Goal: Information Seeking & Learning: Compare options

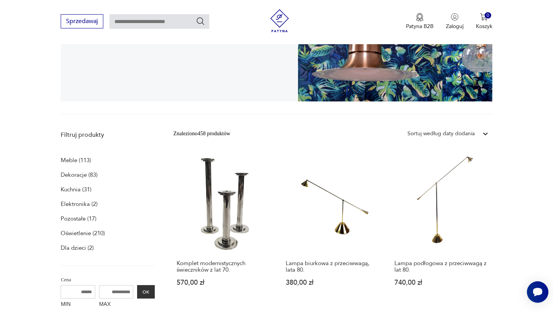
scroll to position [148, 0]
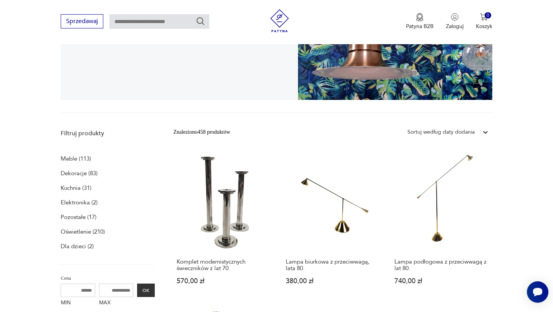
click at [86, 160] on p "Meble (113)" at bounding box center [76, 158] width 30 height 11
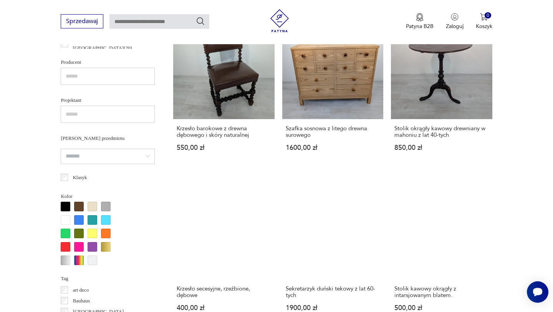
scroll to position [652, 0]
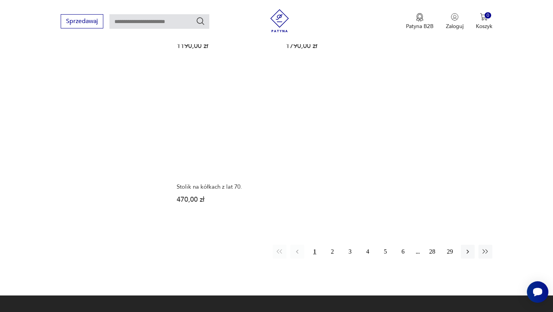
scroll to position [1031, 0]
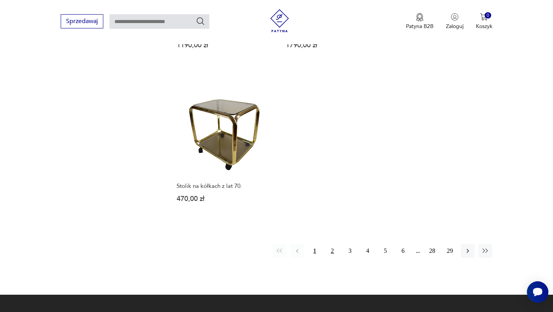
click at [330, 244] on button "2" at bounding box center [332, 251] width 14 height 14
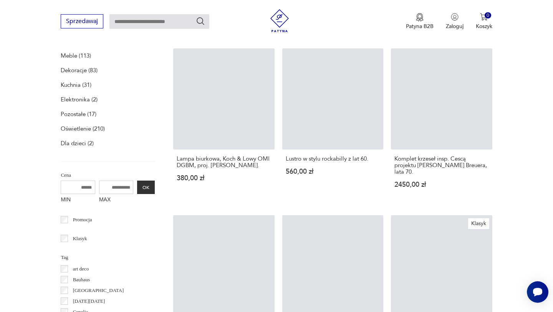
scroll to position [158, 0]
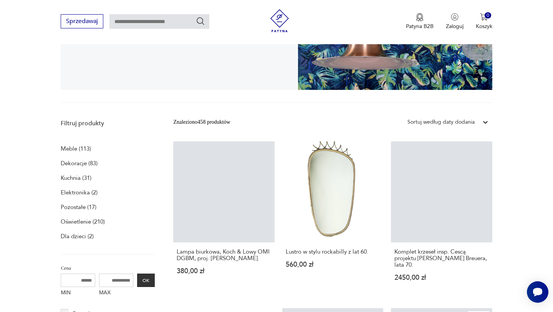
click at [82, 276] on input "MIN" at bounding box center [78, 279] width 35 height 13
click at [81, 279] on input "MIN" at bounding box center [78, 279] width 35 height 13
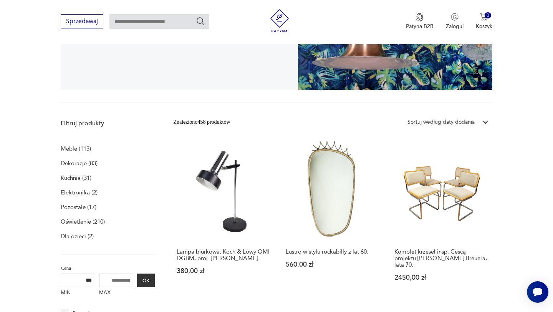
type input "***"
click at [108, 283] on input "MAX" at bounding box center [116, 279] width 35 height 13
type input "***"
click at [154, 280] on button "OK" at bounding box center [146, 279] width 18 height 13
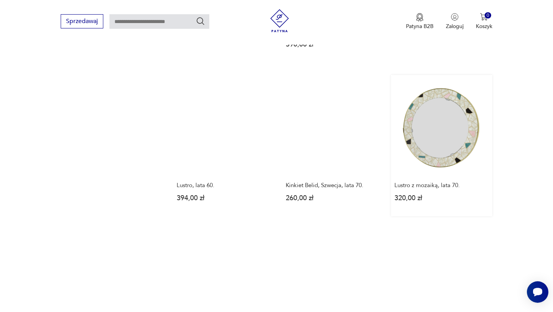
scroll to position [878, 0]
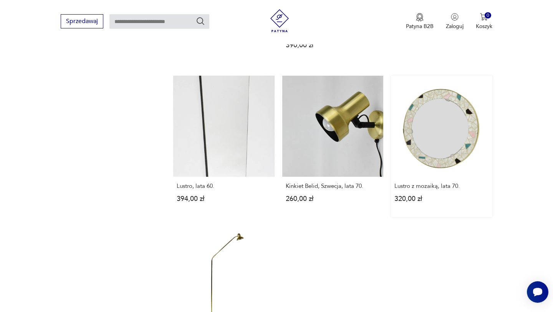
click at [444, 116] on link "Lustro z mozaiką, lata 70. 320,00 zł" at bounding box center [441, 146] width 101 height 141
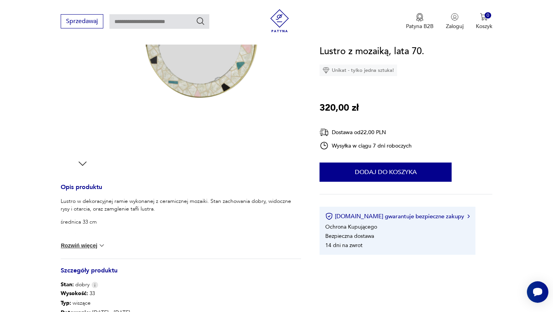
scroll to position [69, 0]
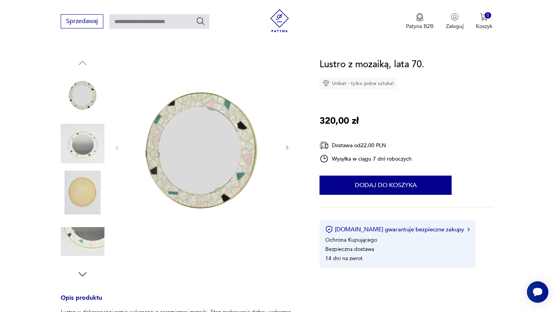
click at [286, 148] on icon "button" at bounding box center [287, 147] width 7 height 7
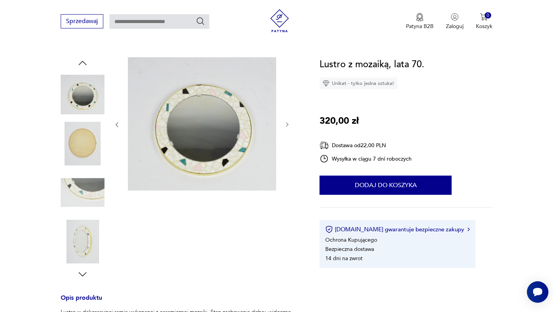
click at [286, 148] on div at bounding box center [202, 124] width 177 height 135
click at [291, 126] on div at bounding box center [181, 168] width 240 height 223
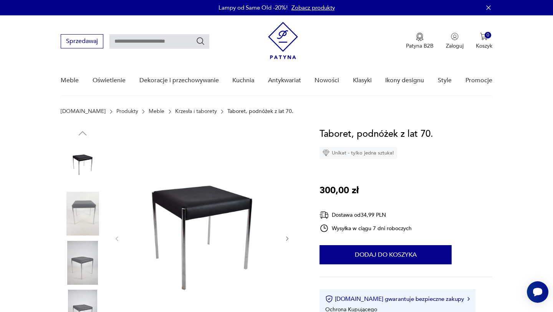
click at [74, 218] on img at bounding box center [83, 214] width 44 height 44
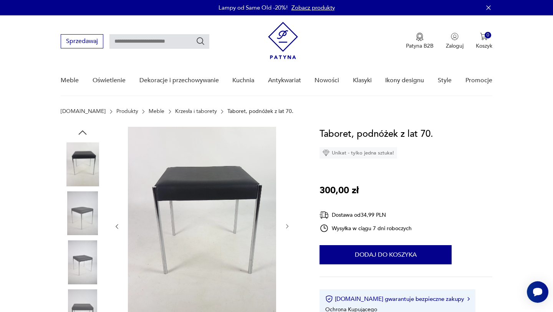
scroll to position [48, 0]
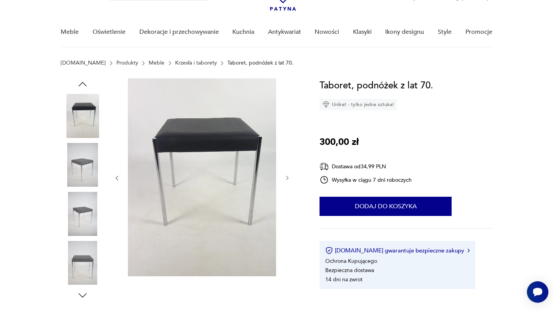
click at [287, 177] on icon "button" at bounding box center [287, 178] width 2 height 5
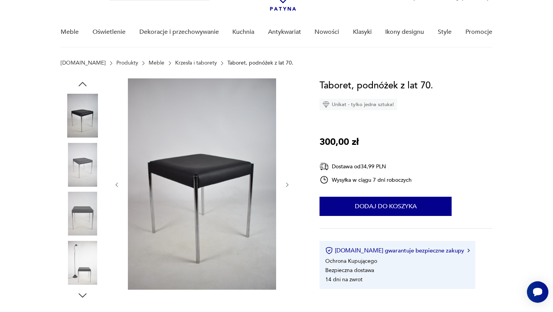
click at [287, 177] on div at bounding box center [202, 184] width 177 height 213
click at [286, 185] on icon "button" at bounding box center [287, 185] width 7 height 7
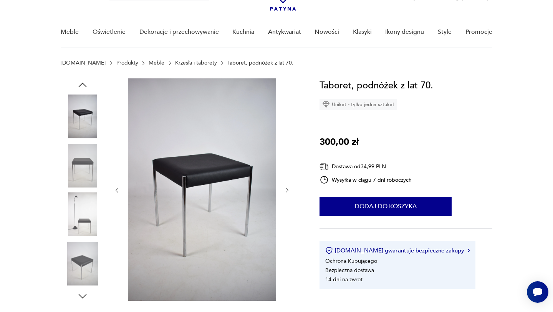
click at [286, 185] on div at bounding box center [202, 190] width 177 height 224
click at [287, 191] on icon "button" at bounding box center [287, 190] width 7 height 7
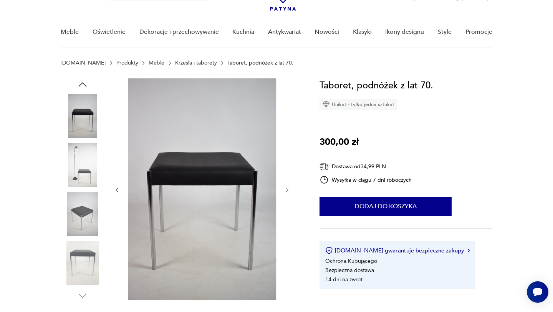
click at [287, 191] on icon "button" at bounding box center [287, 190] width 7 height 7
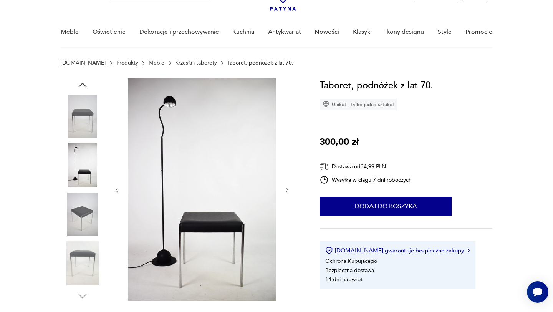
click at [287, 191] on icon "button" at bounding box center [287, 190] width 7 height 7
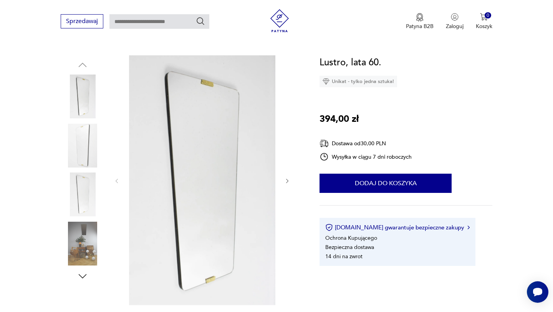
scroll to position [89, 0]
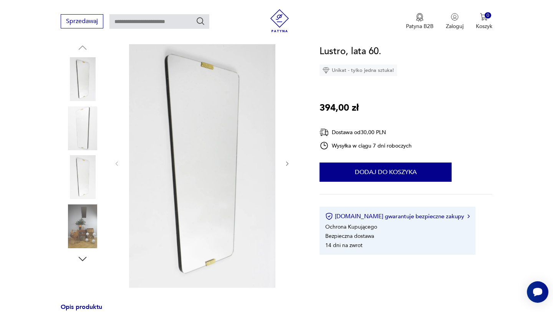
click at [78, 225] on img at bounding box center [83, 226] width 44 height 44
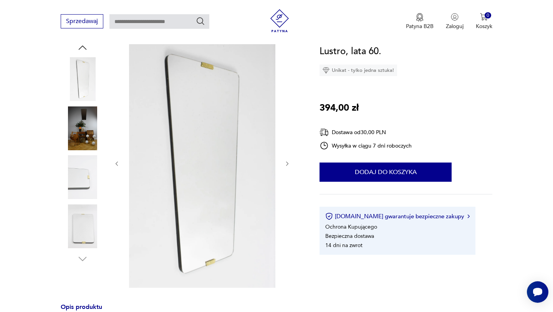
click at [80, 106] on img at bounding box center [83, 128] width 44 height 44
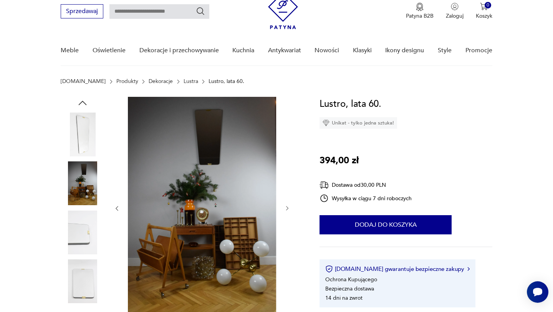
scroll to position [30, 0]
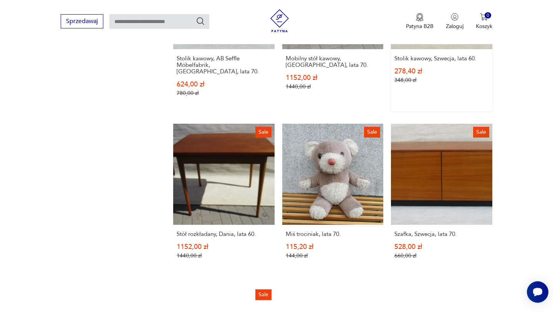
scroll to position [861, 0]
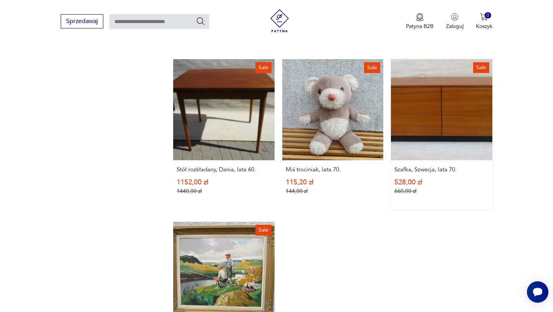
click at [421, 83] on link "Sale Szafka, Szwecja, lata 70. 528,00 zł 660,00 zł" at bounding box center [441, 134] width 101 height 150
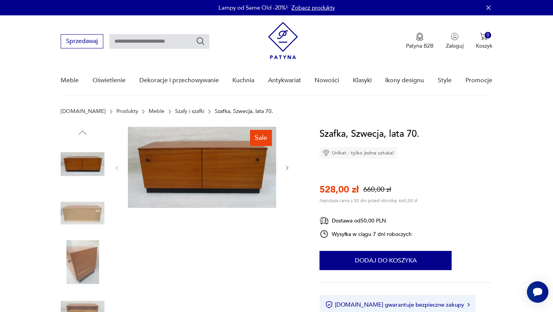
click at [290, 167] on icon "button" at bounding box center [287, 168] width 7 height 7
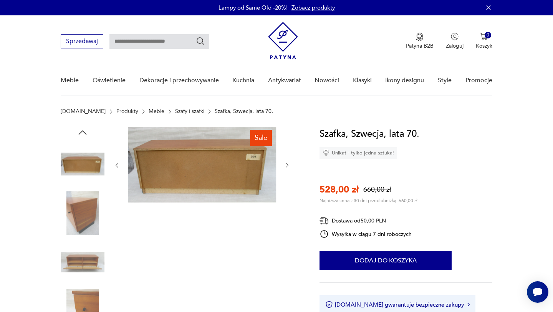
click at [290, 167] on icon "button" at bounding box center [287, 165] width 7 height 7
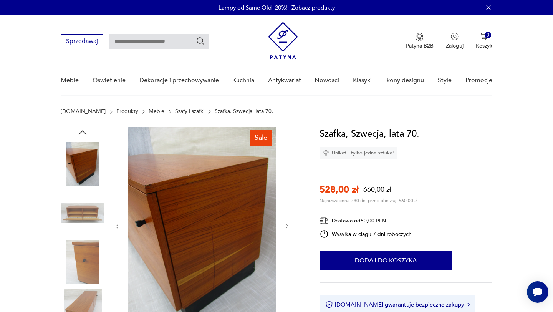
click at [290, 167] on div at bounding box center [202, 226] width 177 height 199
click at [85, 258] on img at bounding box center [83, 262] width 44 height 44
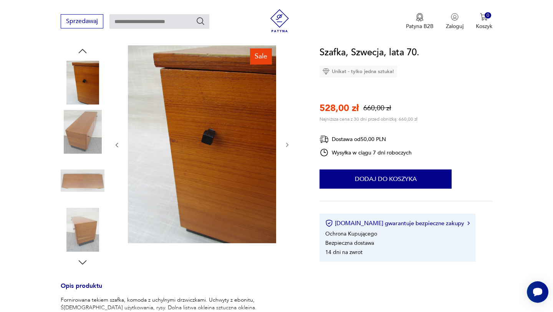
scroll to position [82, 0]
click at [86, 235] on img at bounding box center [83, 229] width 44 height 44
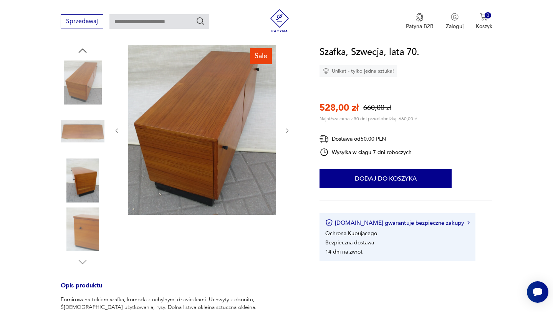
click at [84, 124] on img at bounding box center [83, 131] width 44 height 44
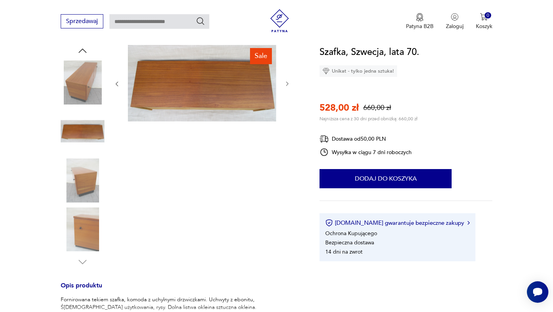
click at [74, 234] on img at bounding box center [83, 229] width 44 height 44
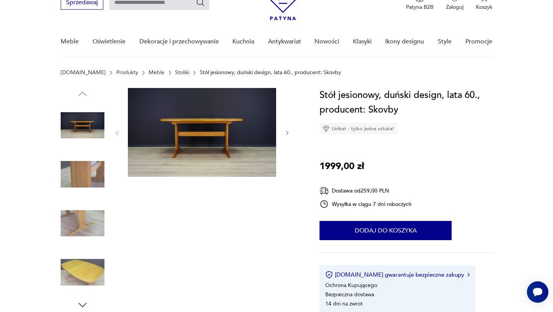
scroll to position [40, 0]
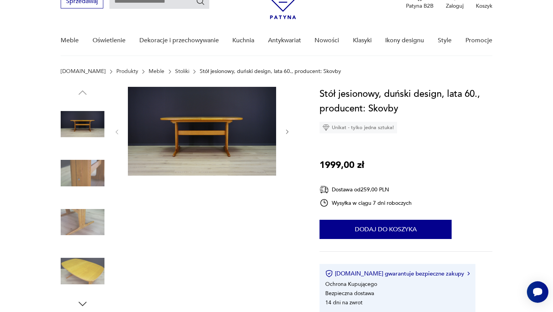
click at [218, 130] on img at bounding box center [202, 131] width 148 height 89
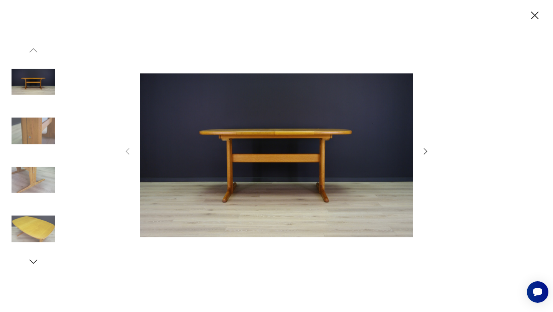
click at [429, 151] on icon "button" at bounding box center [425, 151] width 9 height 9
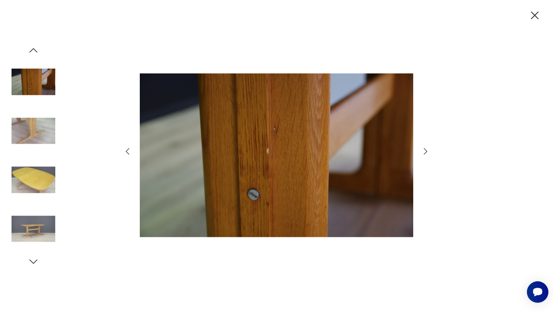
click at [426, 152] on icon "button" at bounding box center [425, 151] width 9 height 9
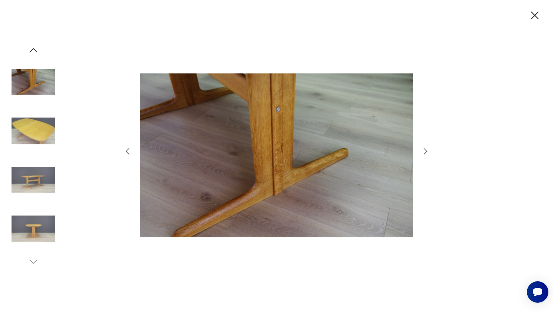
click at [426, 152] on icon "button" at bounding box center [425, 151] width 9 height 9
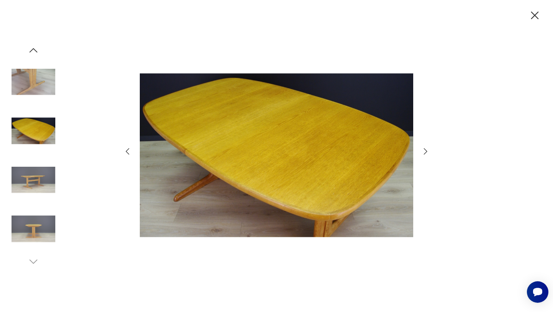
click at [426, 152] on icon "button" at bounding box center [425, 151] width 9 height 9
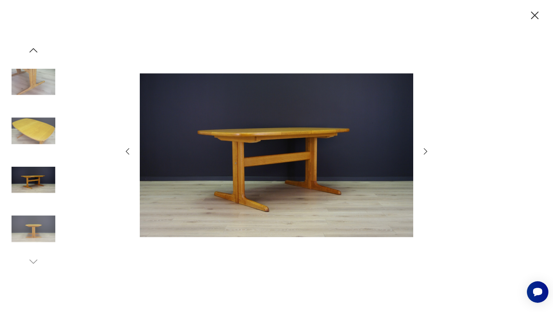
click at [426, 152] on icon "button" at bounding box center [425, 151] width 9 height 9
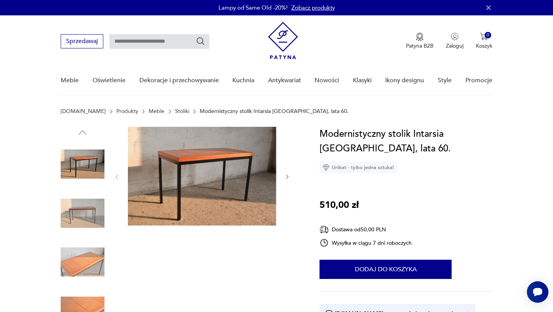
click at [284, 174] on icon "button" at bounding box center [287, 176] width 7 height 7
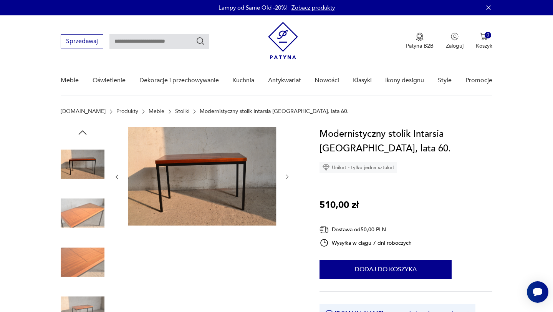
click at [285, 175] on icon "button" at bounding box center [287, 176] width 7 height 7
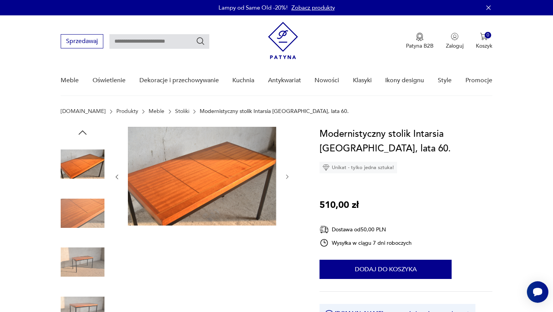
click at [285, 175] on icon "button" at bounding box center [287, 176] width 7 height 7
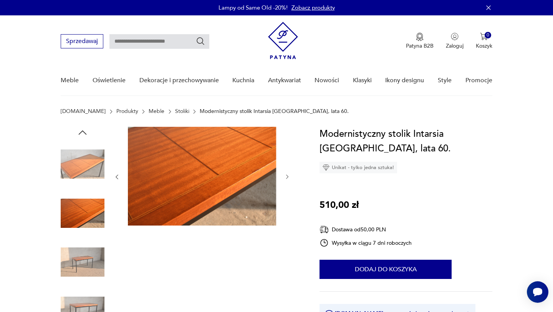
click at [285, 175] on icon "button" at bounding box center [287, 176] width 7 height 7
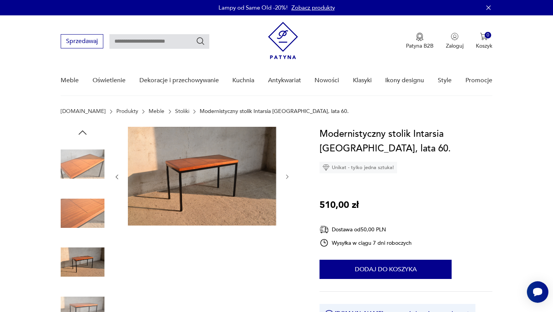
click at [285, 175] on icon "button" at bounding box center [287, 176] width 7 height 7
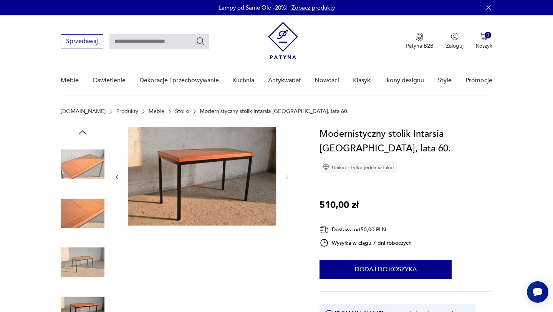
click at [225, 181] on img at bounding box center [202, 176] width 148 height 99
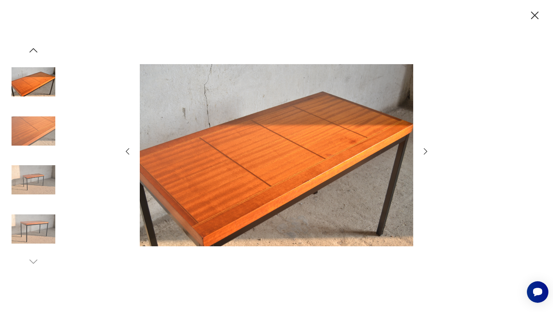
click at [31, 125] on img at bounding box center [34, 131] width 44 height 44
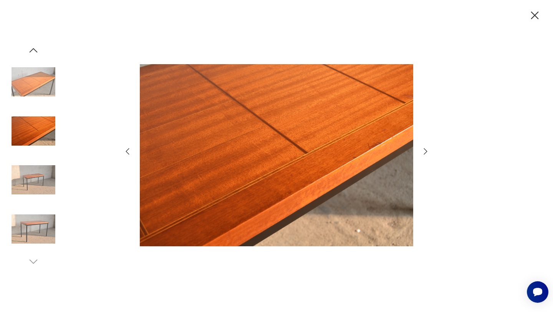
click at [18, 228] on img at bounding box center [34, 229] width 44 height 44
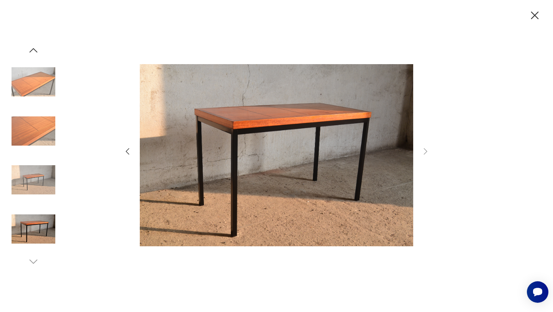
click at [34, 75] on img at bounding box center [34, 82] width 44 height 44
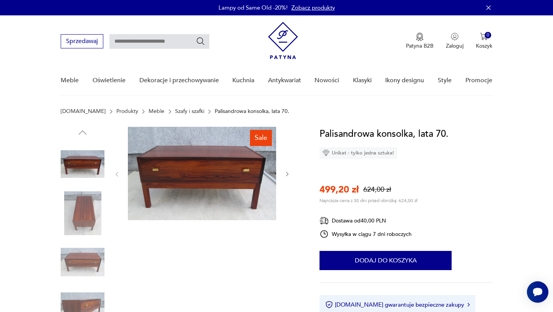
click at [286, 172] on icon "button" at bounding box center [287, 174] width 7 height 7
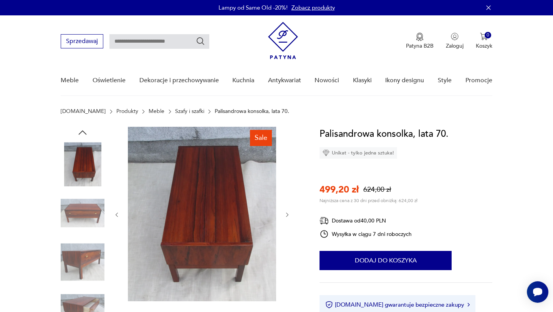
click at [286, 172] on div at bounding box center [202, 215] width 177 height 176
click at [286, 214] on icon "button" at bounding box center [287, 214] width 7 height 7
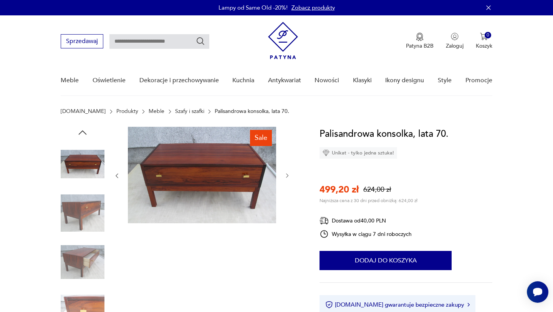
click at [286, 214] on div at bounding box center [202, 176] width 177 height 98
click at [283, 175] on div at bounding box center [202, 176] width 177 height 98
click at [286, 176] on icon "button" at bounding box center [287, 175] width 7 height 7
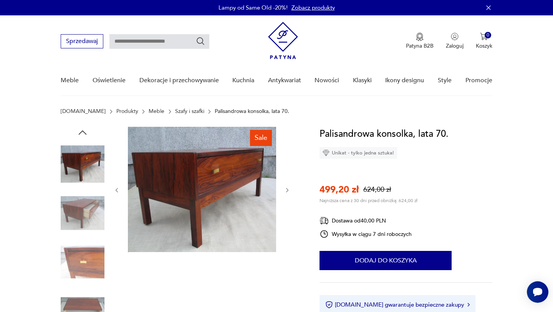
click at [287, 188] on icon "button" at bounding box center [287, 190] width 7 height 7
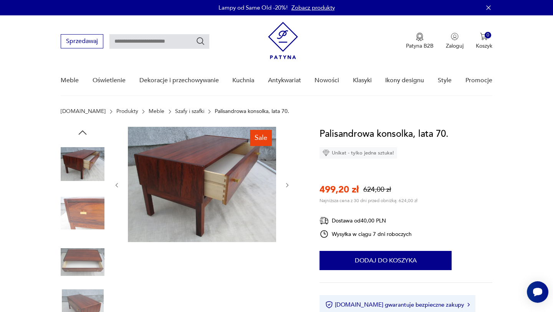
click at [287, 188] on icon "button" at bounding box center [287, 185] width 7 height 7
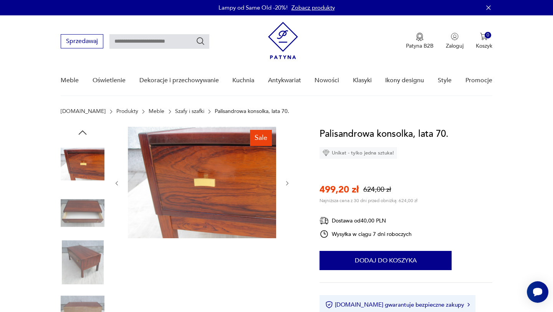
click at [287, 188] on div at bounding box center [202, 183] width 177 height 113
click at [287, 184] on icon "button" at bounding box center [287, 183] width 7 height 7
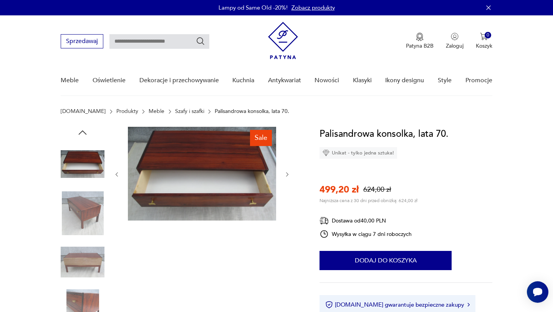
click at [289, 172] on icon "button" at bounding box center [287, 174] width 7 height 7
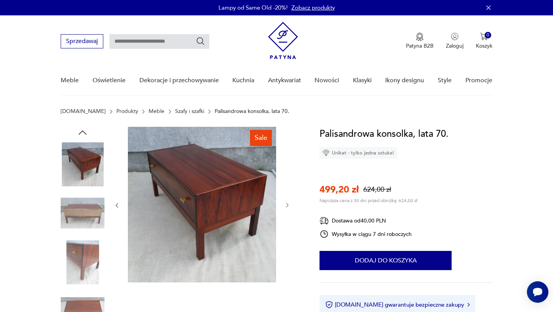
scroll to position [2, 0]
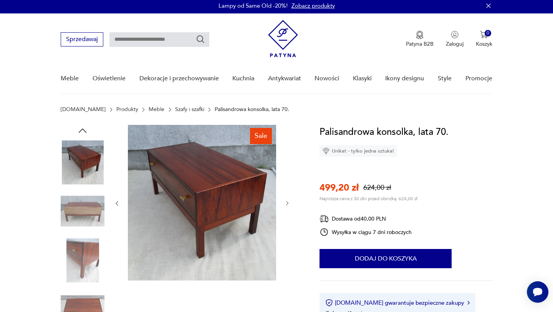
click at [80, 168] on img at bounding box center [83, 162] width 44 height 44
click at [243, 215] on img at bounding box center [202, 202] width 148 height 155
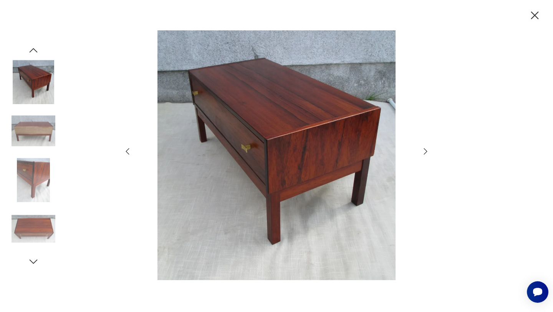
click at [425, 151] on icon "button" at bounding box center [425, 151] width 9 height 9
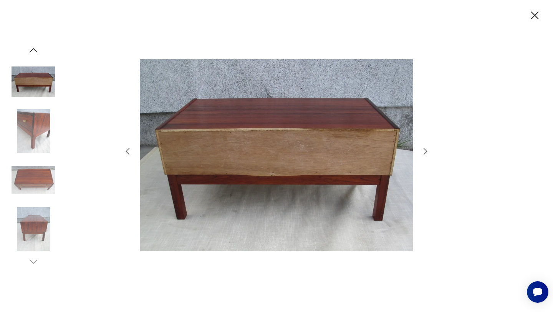
click at [425, 151] on icon "button" at bounding box center [425, 151] width 9 height 9
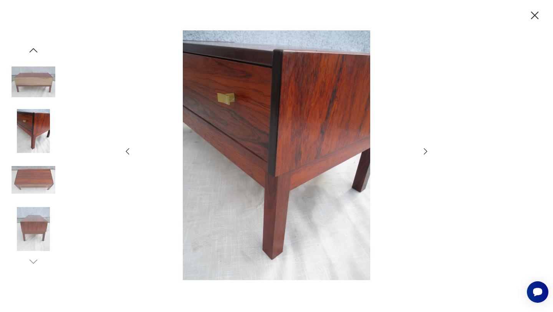
click at [124, 152] on icon "button" at bounding box center [127, 151] width 9 height 9
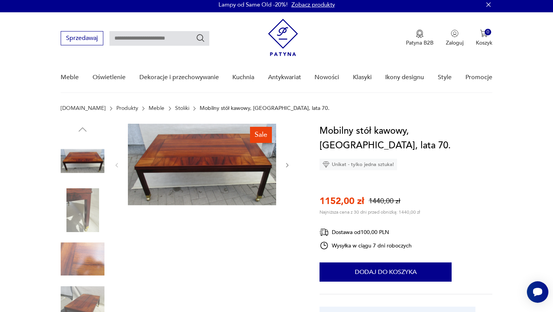
click at [222, 173] on img at bounding box center [202, 164] width 148 height 81
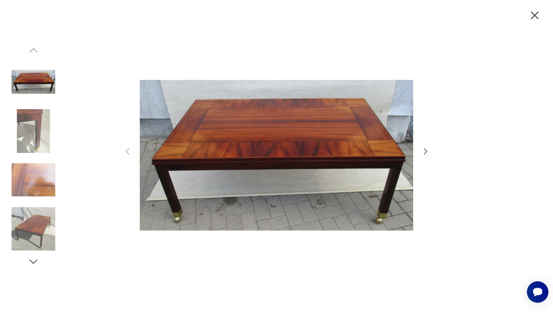
click at [426, 149] on icon "button" at bounding box center [425, 151] width 9 height 9
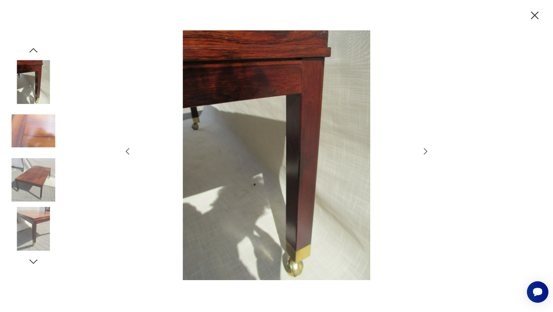
click at [426, 149] on icon "button" at bounding box center [425, 151] width 9 height 9
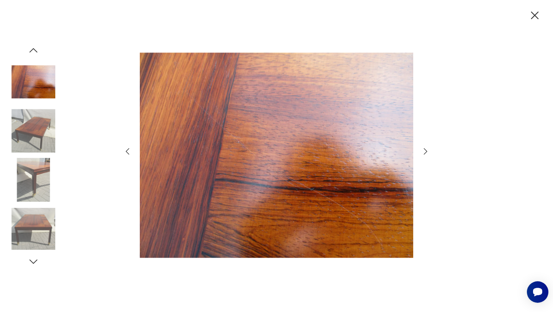
click at [426, 149] on icon "button" at bounding box center [425, 151] width 9 height 9
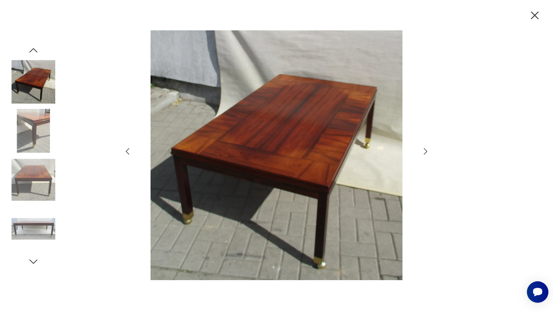
click at [426, 149] on icon "button" at bounding box center [425, 151] width 9 height 9
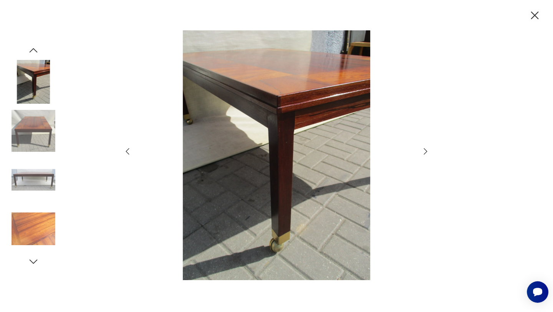
click at [426, 149] on icon "button" at bounding box center [425, 151] width 9 height 9
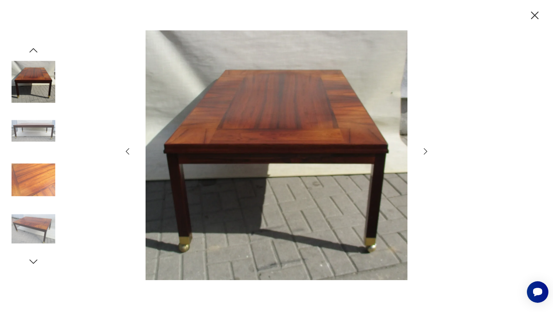
click at [535, 16] on icon "button" at bounding box center [535, 16] width 8 height 8
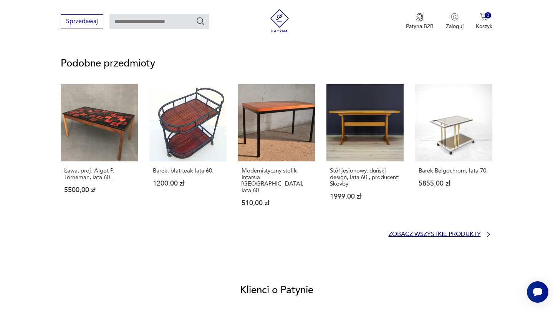
scroll to position [547, 0]
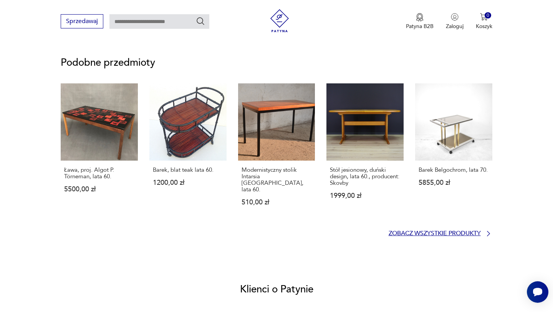
click at [445, 231] on p "Zobacz wszystkie produkty" at bounding box center [434, 233] width 92 height 5
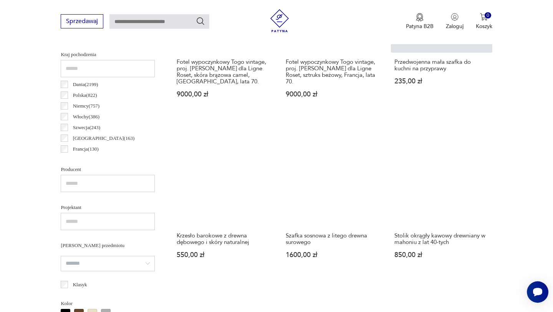
scroll to position [427, 0]
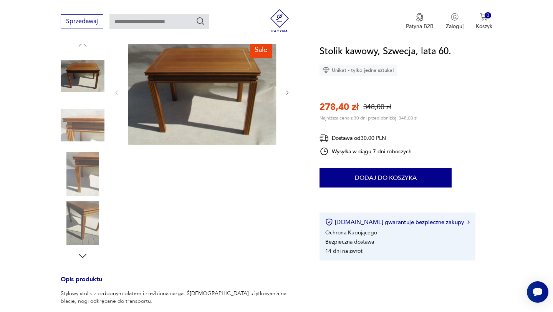
scroll to position [88, 0]
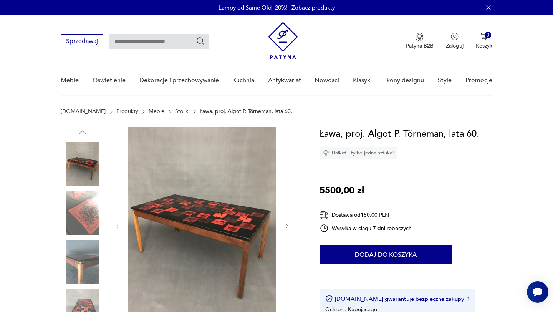
click at [167, 201] on img at bounding box center [202, 226] width 148 height 198
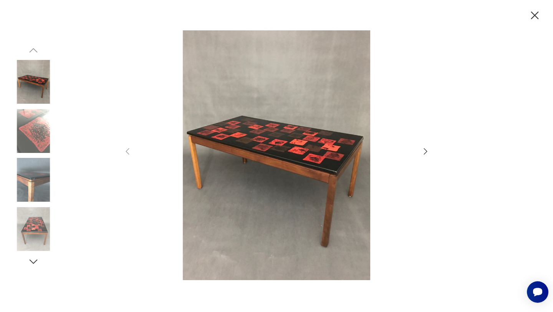
click at [424, 151] on icon "button" at bounding box center [425, 151] width 9 height 9
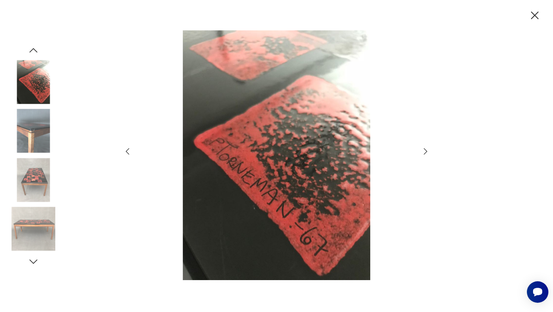
click at [424, 151] on icon "button" at bounding box center [425, 151] width 9 height 9
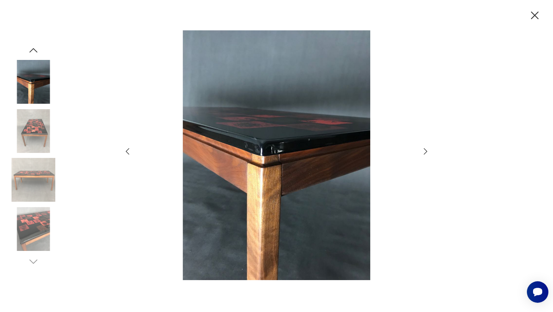
click at [424, 151] on icon "button" at bounding box center [425, 151] width 9 height 9
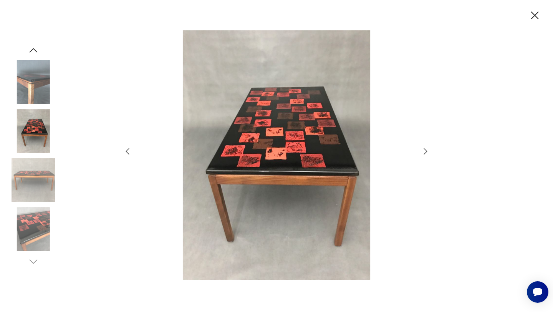
click at [424, 151] on icon "button" at bounding box center [425, 151] width 9 height 9
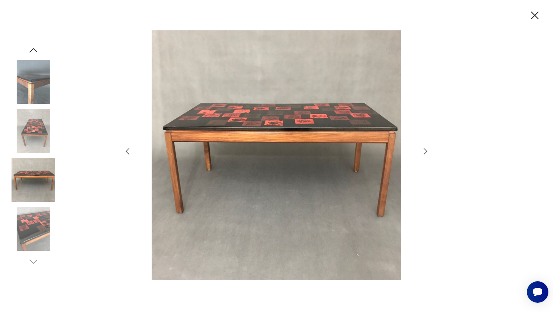
click at [424, 151] on icon "button" at bounding box center [425, 151] width 9 height 9
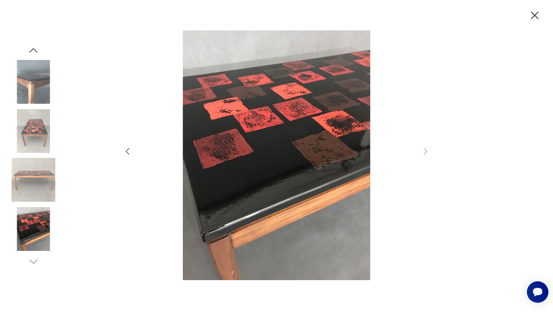
click at [529, 9] on icon "button" at bounding box center [534, 15] width 13 height 13
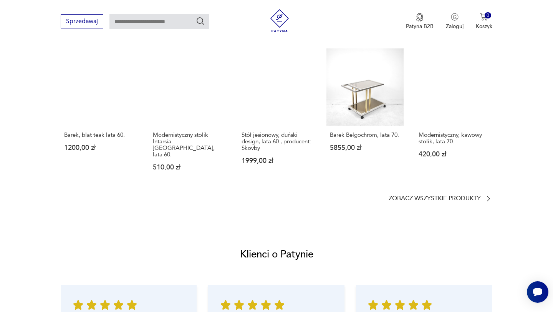
scroll to position [635, 0]
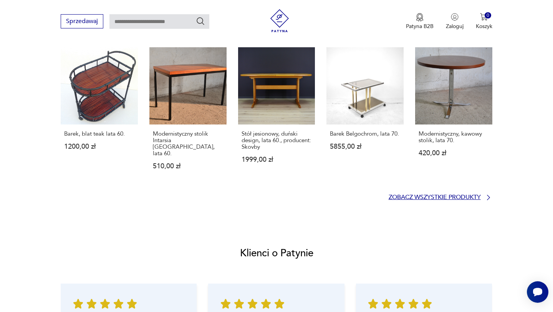
click at [474, 195] on p "Zobacz wszystkie produkty" at bounding box center [434, 197] width 92 height 5
